Goal: Transaction & Acquisition: Purchase product/service

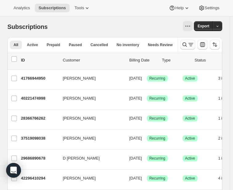
click at [188, 44] on icon "Search and filter results" at bounding box center [185, 45] width 6 height 6
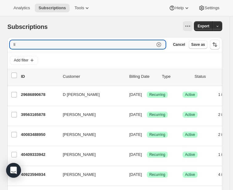
type input "l"
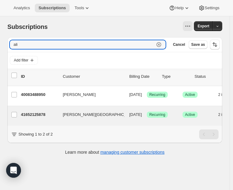
type input "ali"
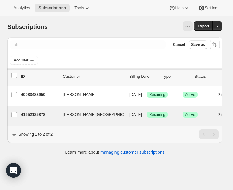
click at [35, 114] on p "41652125878" at bounding box center [39, 115] width 37 height 6
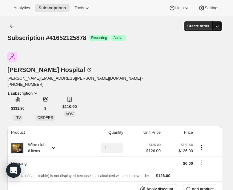
click at [220, 27] on icon "button" at bounding box center [217, 26] width 6 height 6
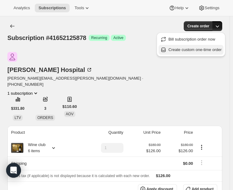
click at [196, 51] on span "Create custom one-time order" at bounding box center [194, 49] width 53 height 5
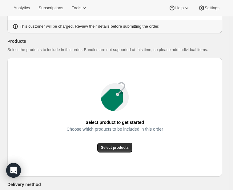
scroll to position [102, 0]
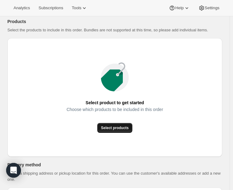
click at [120, 129] on span "Select products" at bounding box center [115, 128] width 28 height 5
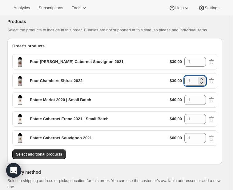
click at [197, 80] on input "1" at bounding box center [190, 81] width 12 height 10
click at [204, 77] on icon at bounding box center [201, 79] width 6 height 6
type input "2"
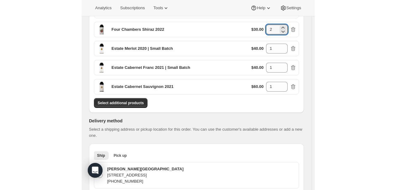
scroll to position [205, 0]
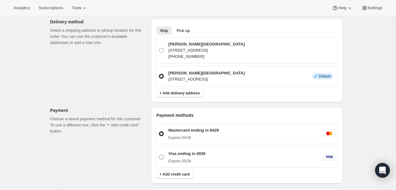
click at [168, 159] on div "Visa ending in 0026 Expires 05/28" at bounding box center [185, 157] width 39 height 13
click at [159, 155] on input "Visa ending in 0026 Expires 05/28" at bounding box center [159, 155] width 0 height 0
radio input "true"
click at [178, 28] on span "Pick up" at bounding box center [183, 30] width 13 height 5
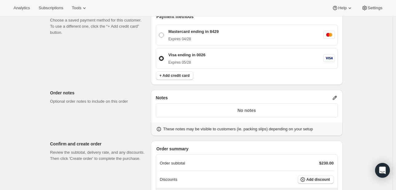
scroll to position [308, 0]
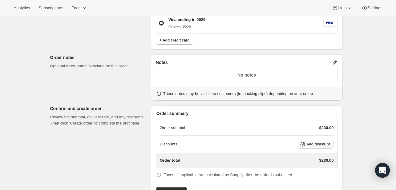
click at [236, 142] on span "Add discount" at bounding box center [318, 144] width 24 height 5
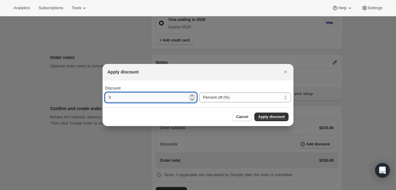
click at [159, 98] on input "0" at bounding box center [146, 98] width 82 height 10
type input "30"
click at [236, 118] on span "Apply discount" at bounding box center [271, 116] width 27 height 5
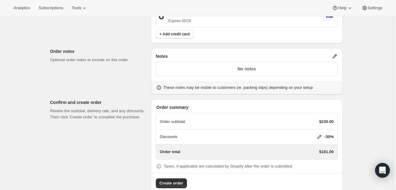
scroll to position [325, 0]
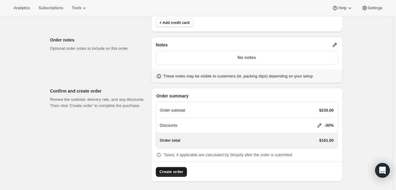
click at [183, 171] on span "Create order" at bounding box center [171, 172] width 24 height 6
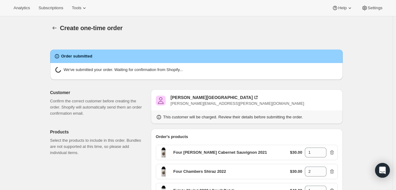
radio input "false"
radio input "true"
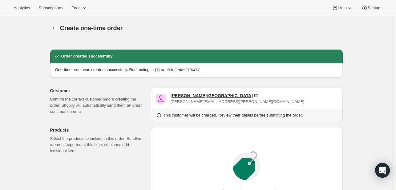
click at [186, 95] on div "[PERSON_NAME][GEOGRAPHIC_DATA]" at bounding box center [211, 96] width 82 height 6
